Goal: Go to known website: Access a specific website the user already knows

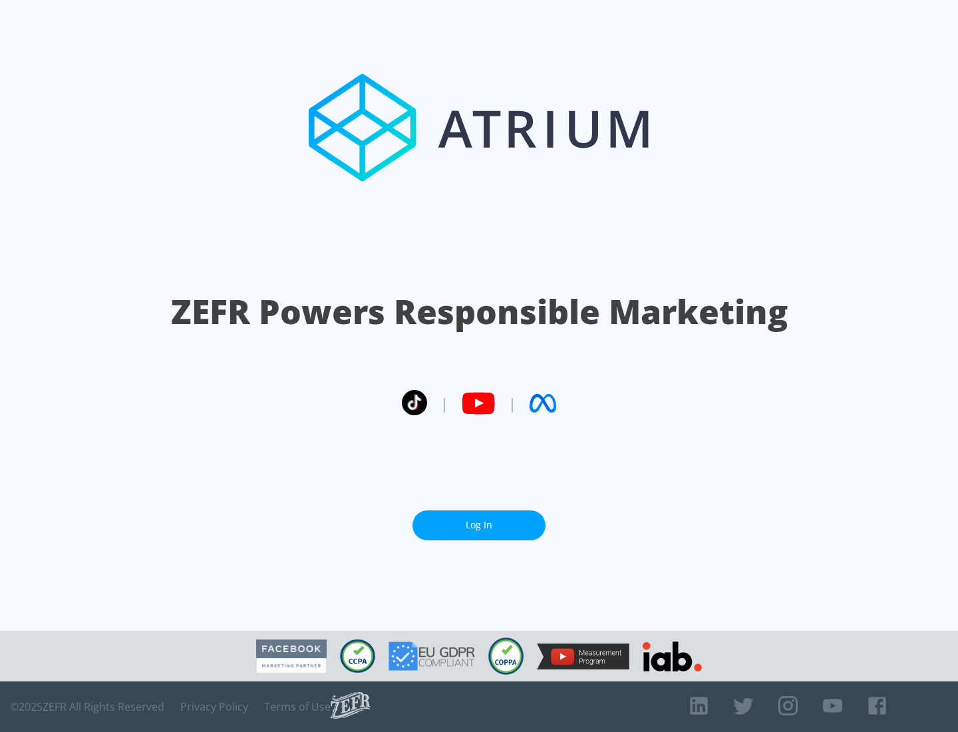
click at [479, 525] on link "Log In" at bounding box center [479, 525] width 133 height 30
